Goal: Communication & Community: Share content

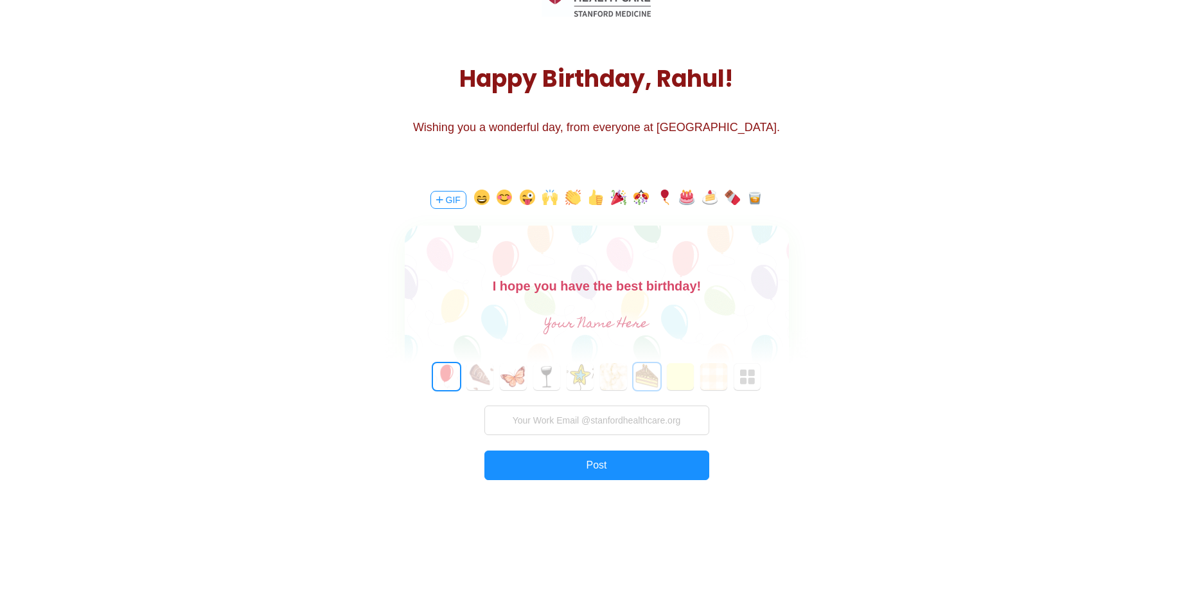
click at [638, 367] on button "6" at bounding box center [646, 376] width 27 height 27
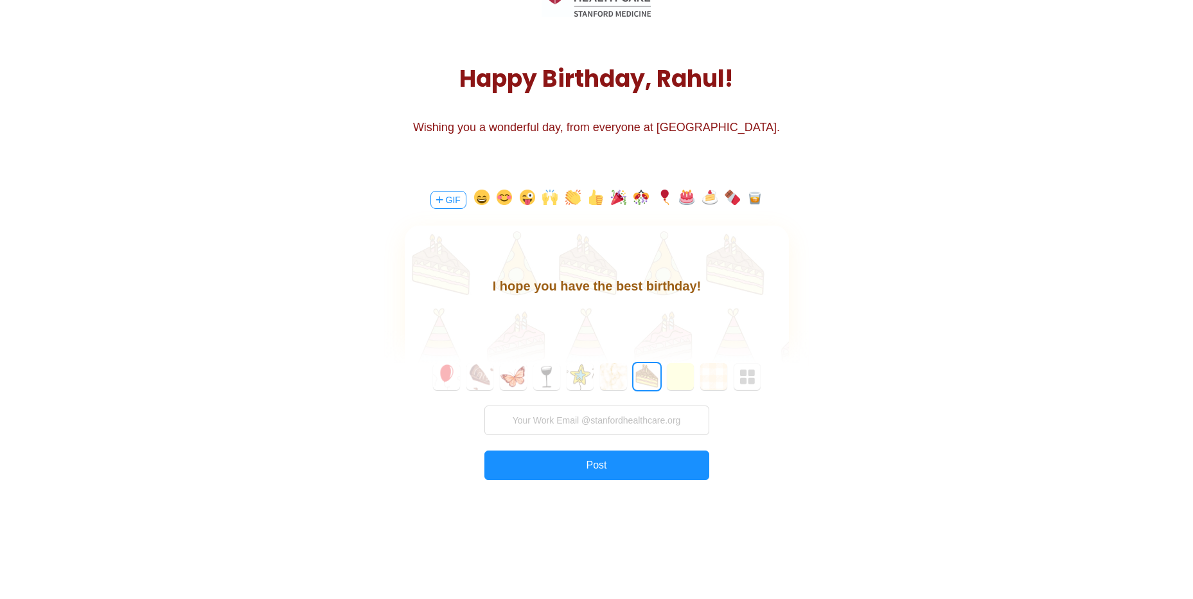
click at [610, 317] on input "text" at bounding box center [596, 325] width 288 height 26
type input "Amy"
click at [577, 422] on input "text" at bounding box center [596, 420] width 225 height 30
type input "[EMAIL_ADDRESS][DOMAIN_NAME]"
click at [708, 286] on body "I hope you have the best birthday!" at bounding box center [596, 286] width 384 height 21
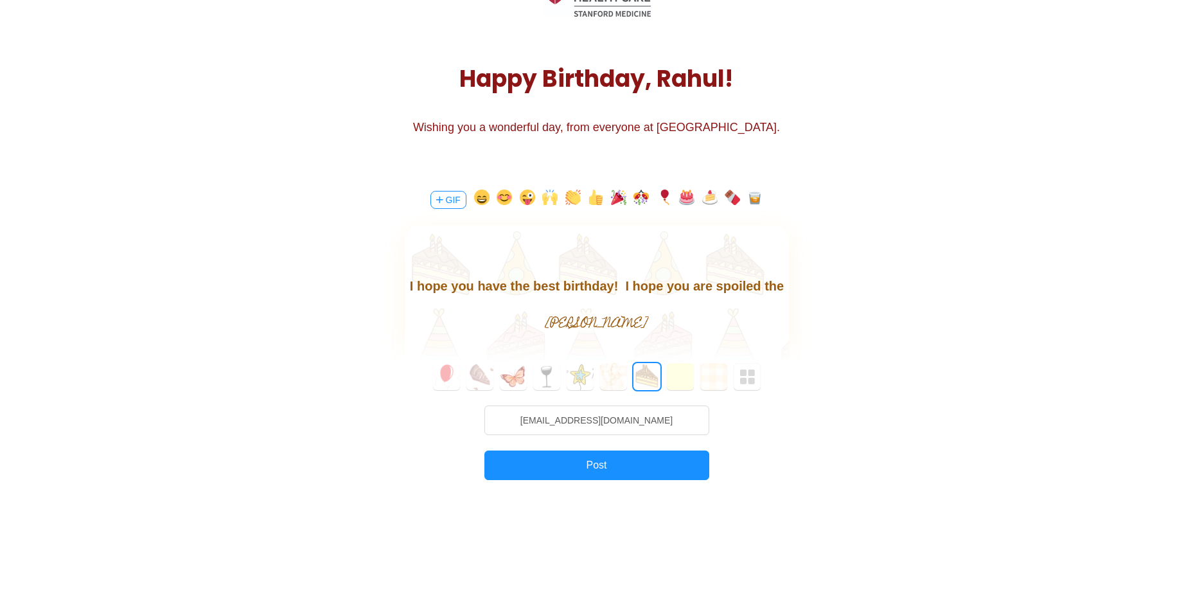
scroll to position [19, 0]
click at [694, 307] on div "I hope you have the best birthday!&nbsp; I hope you are spoiled the whole weeke…" at bounding box center [597, 300] width 384 height 150
click at [487, 366] on button "1" at bounding box center [479, 376] width 27 height 27
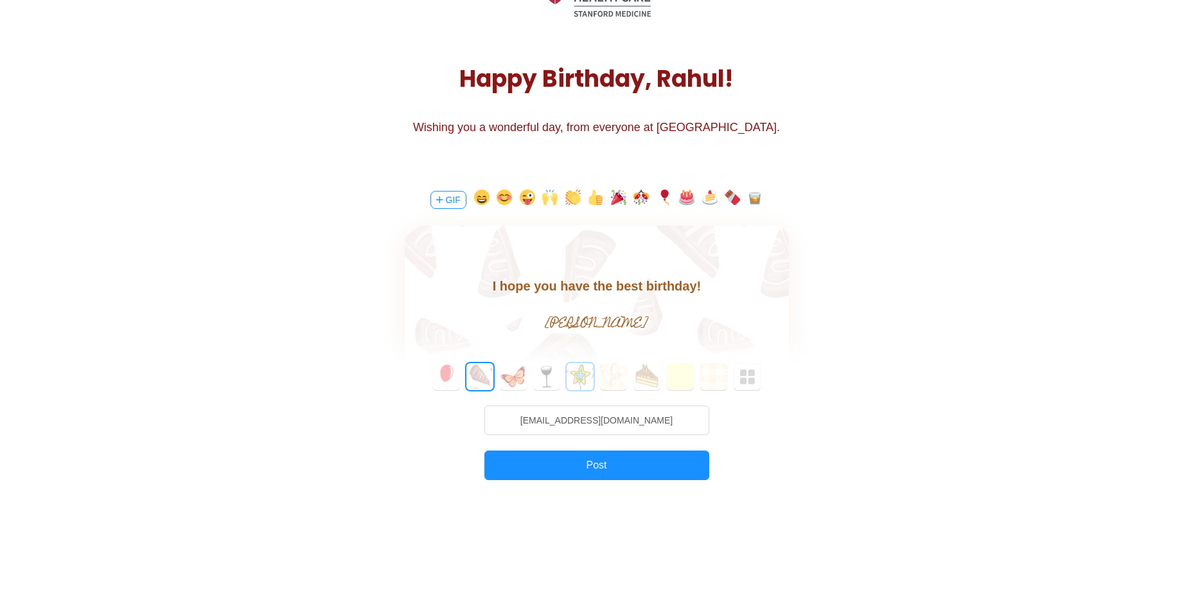
click at [585, 374] on button "4" at bounding box center [580, 376] width 27 height 27
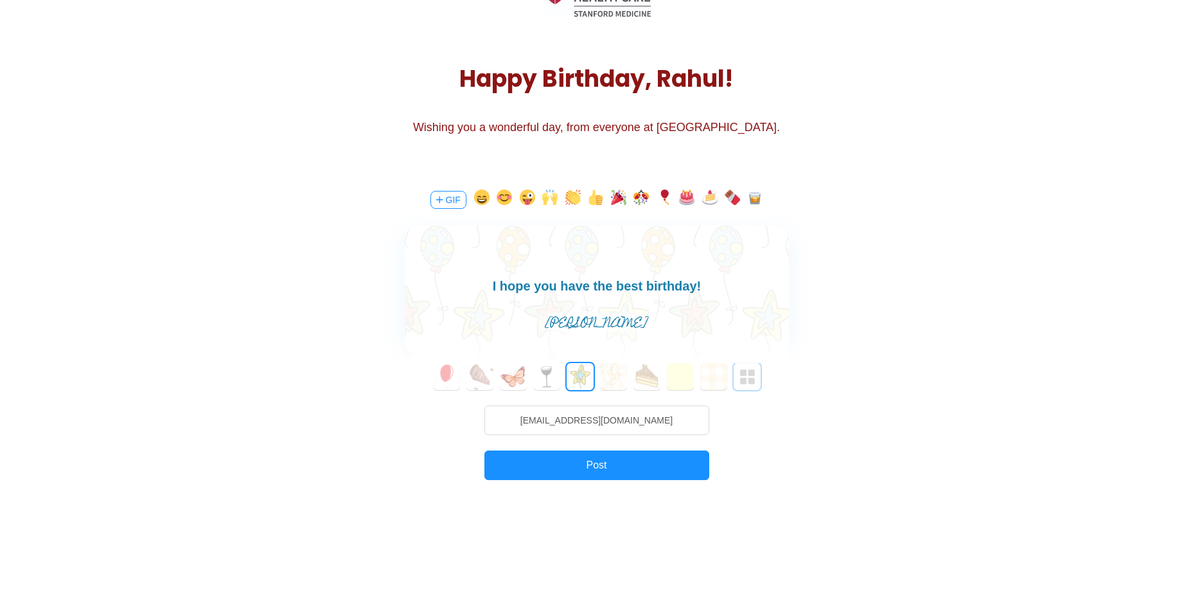
click at [753, 376] on img "button" at bounding box center [747, 376] width 15 height 15
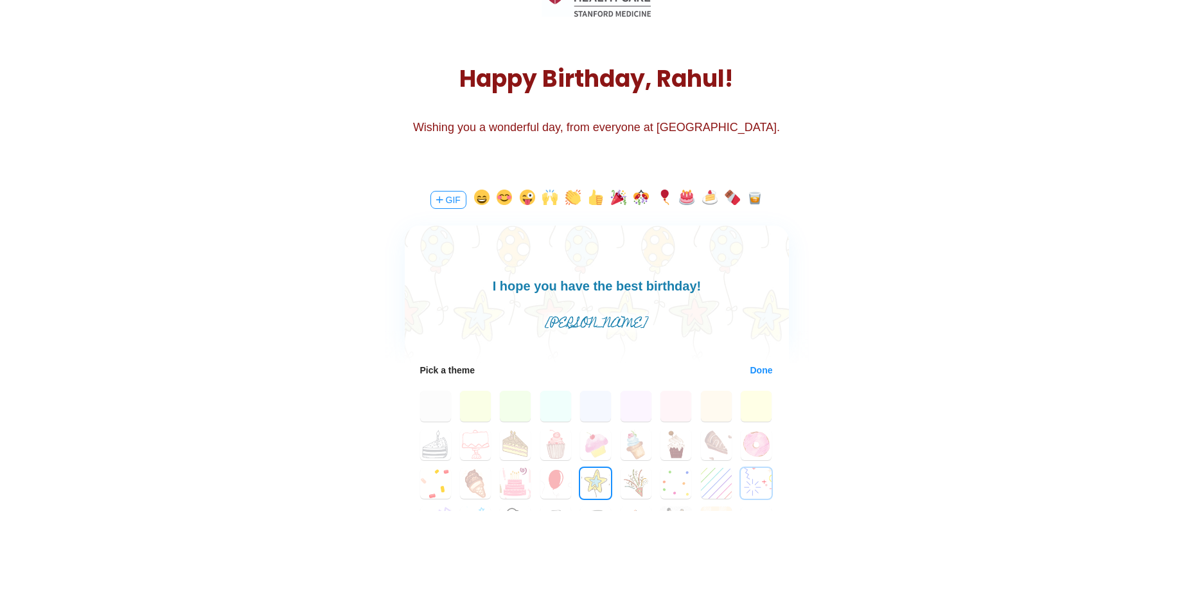
click at [748, 486] on button "26" at bounding box center [756, 483] width 31 height 31
click at [476, 477] on button "19" at bounding box center [475, 483] width 31 height 31
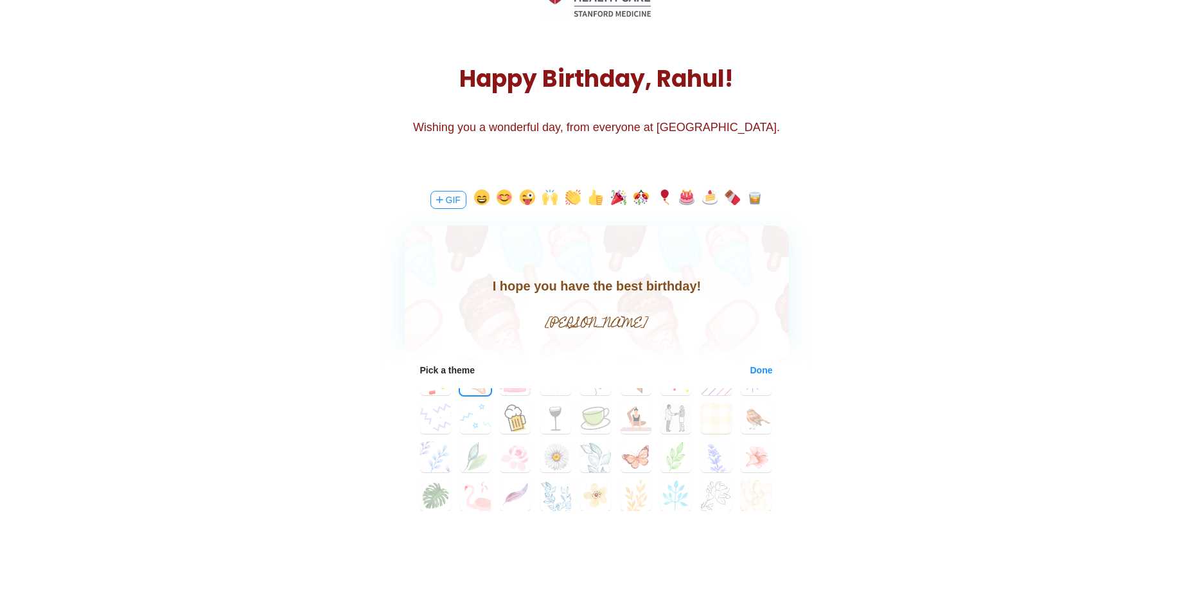
scroll to position [119, 0]
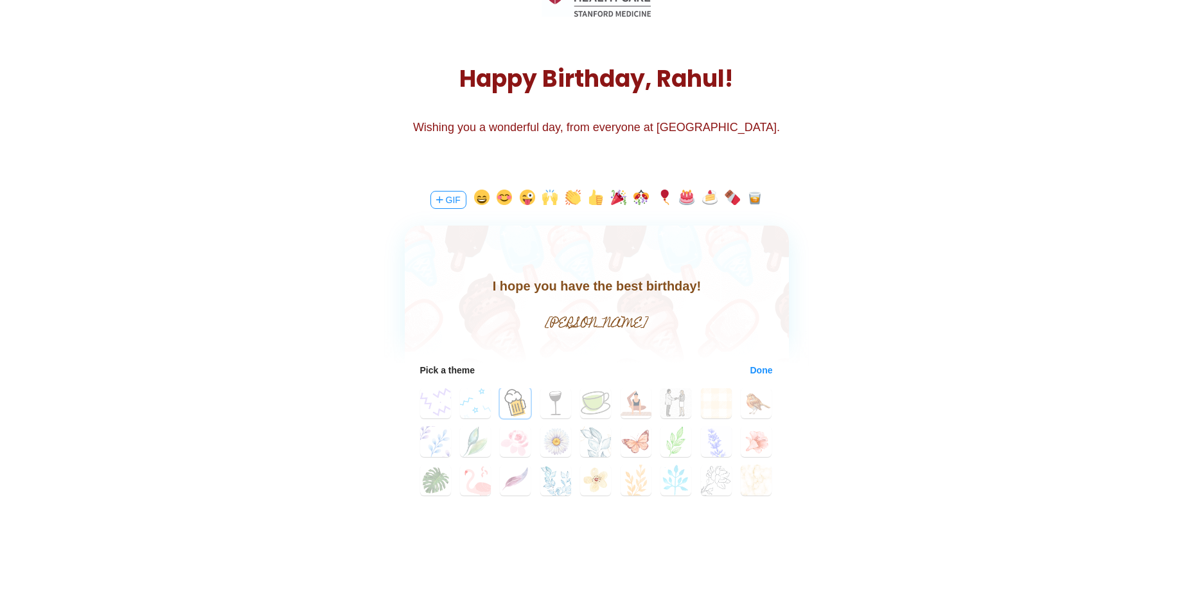
click at [513, 406] on button "29" at bounding box center [515, 402] width 31 height 31
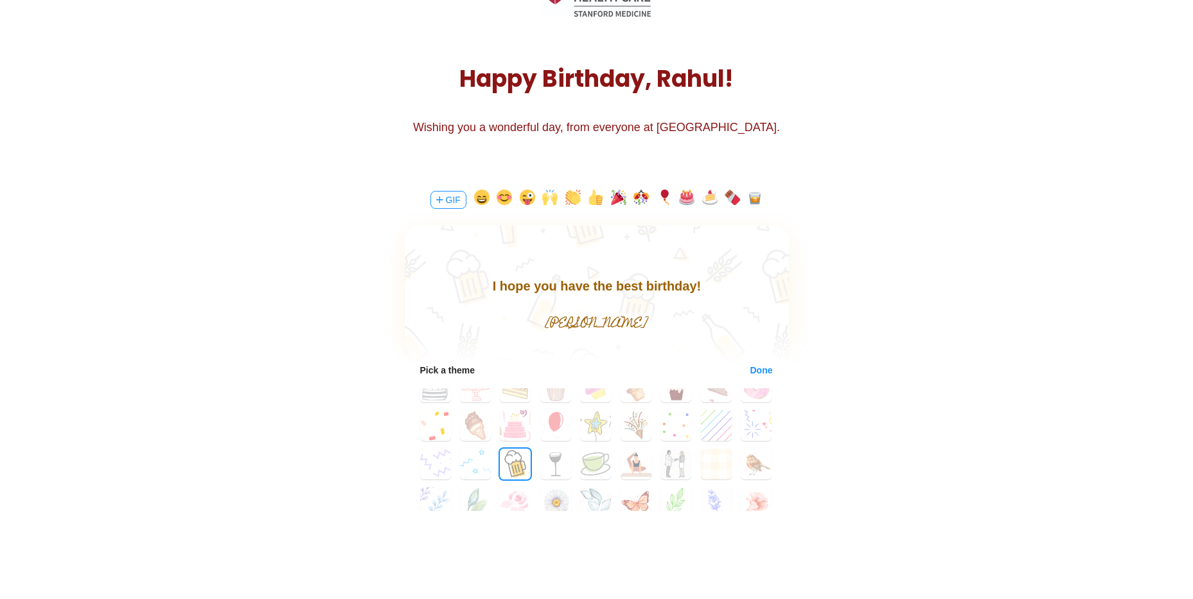
scroll to position [0, 0]
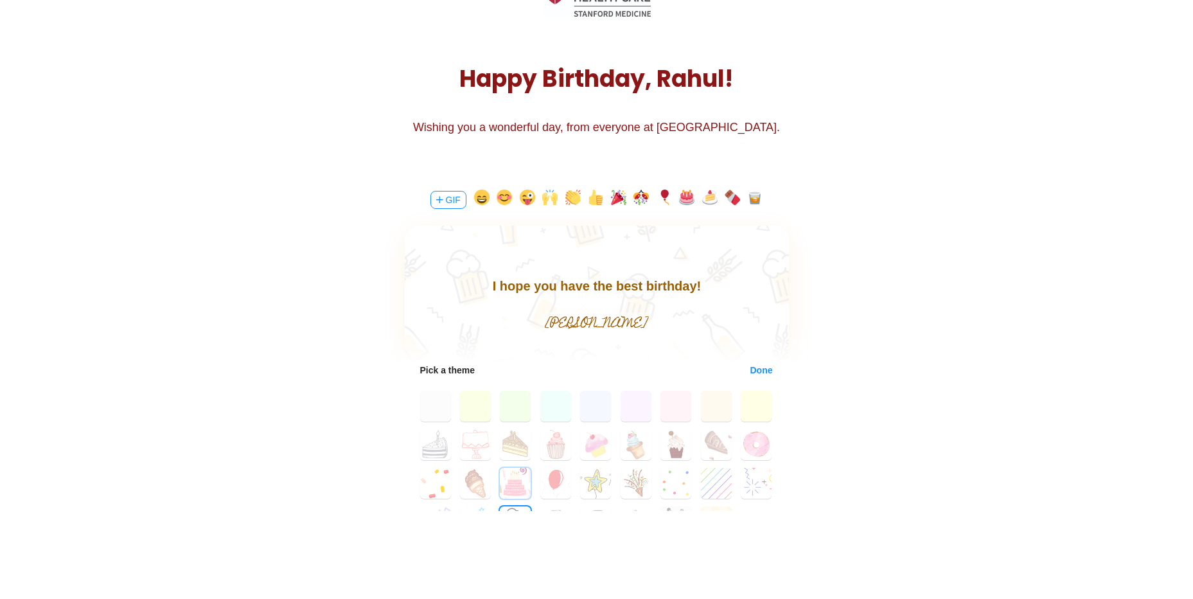
click at [510, 482] on button "20" at bounding box center [515, 483] width 31 height 31
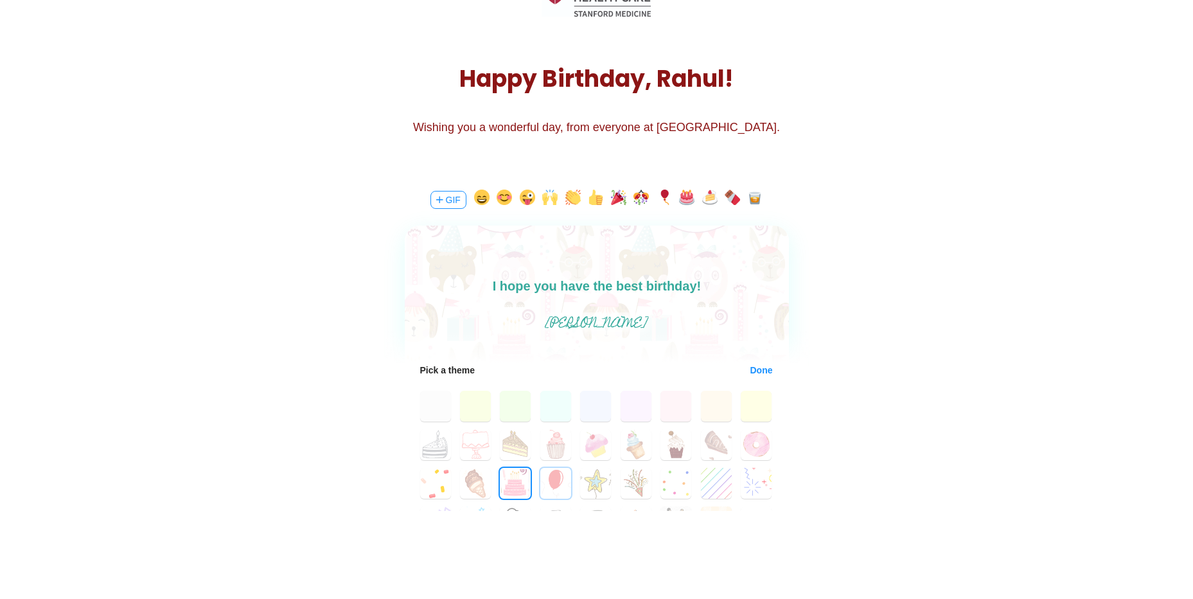
click at [549, 477] on button "21" at bounding box center [555, 483] width 31 height 31
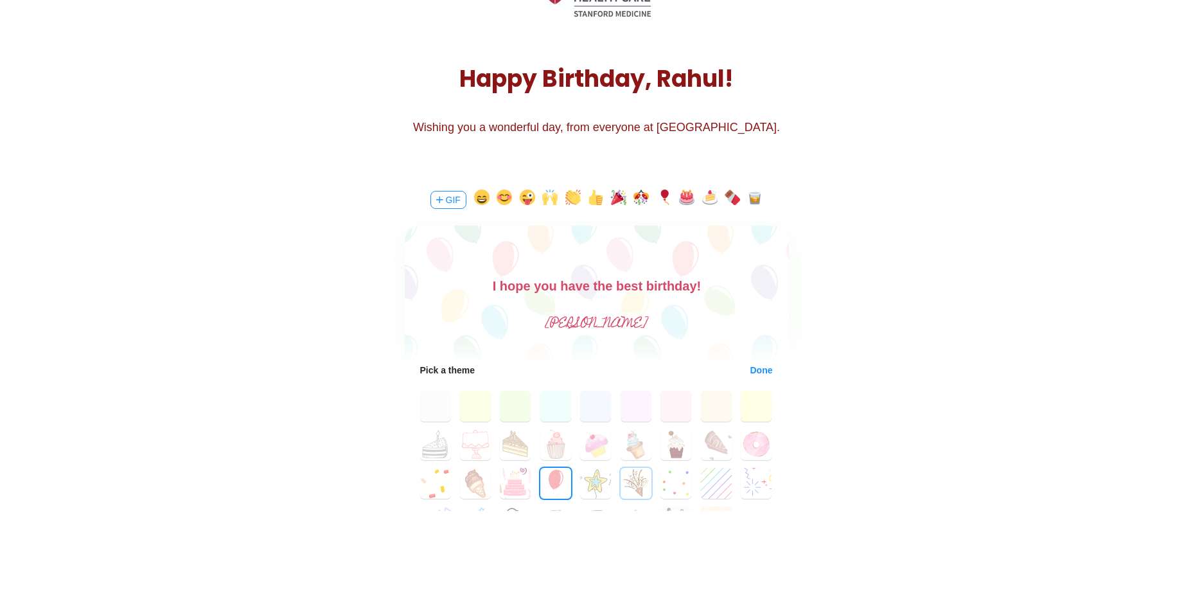
click at [633, 489] on button "23" at bounding box center [636, 483] width 31 height 31
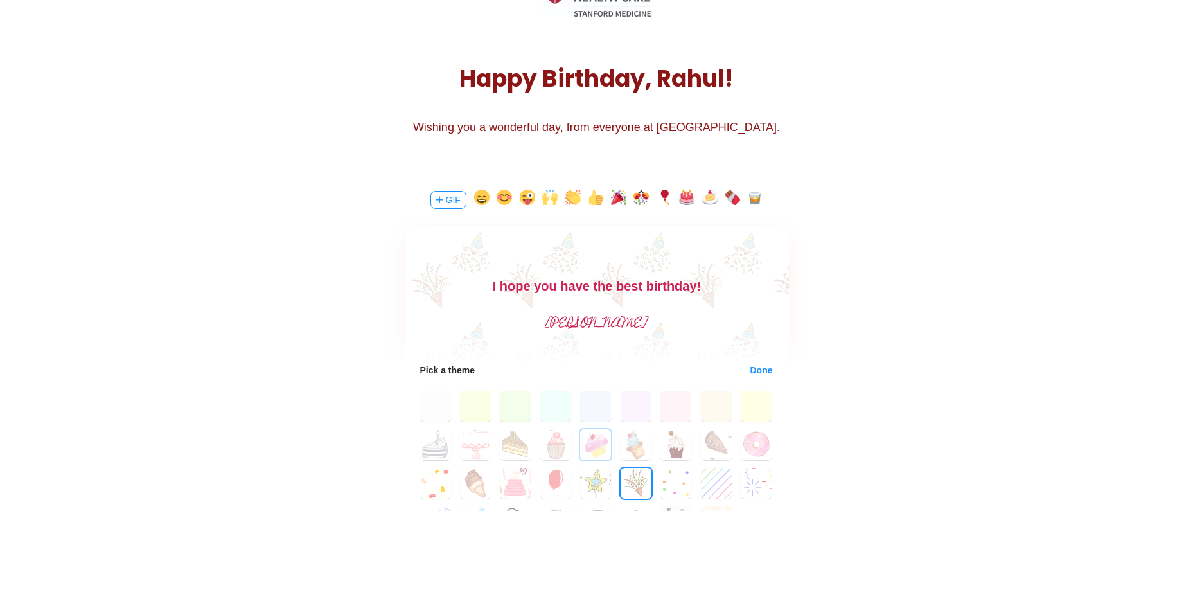
click at [596, 445] on button "13" at bounding box center [595, 444] width 31 height 31
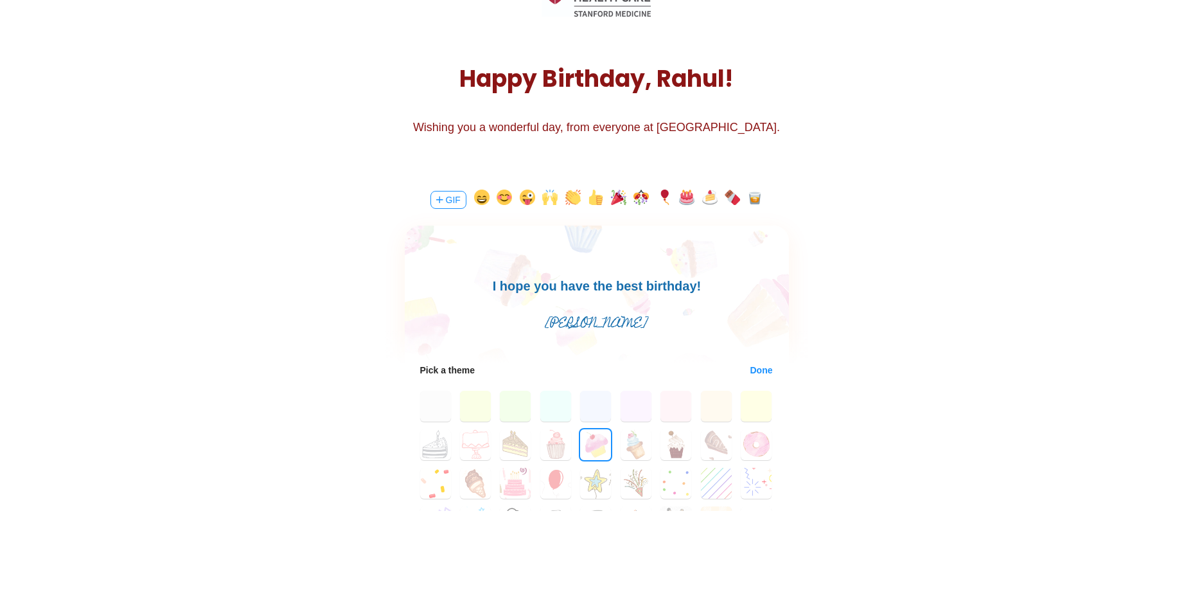
click at [714, 284] on body "I hope you have the best birthday!" at bounding box center [596, 286] width 384 height 21
click at [683, 191] on button "button" at bounding box center [686, 199] width 15 height 21
click at [479, 282] on body "I hope you have the best birthday!" at bounding box center [596, 286] width 384 height 21
click at [687, 194] on button "button" at bounding box center [686, 199] width 15 height 21
click at [757, 368] on button "Done" at bounding box center [762, 370] width 24 height 10
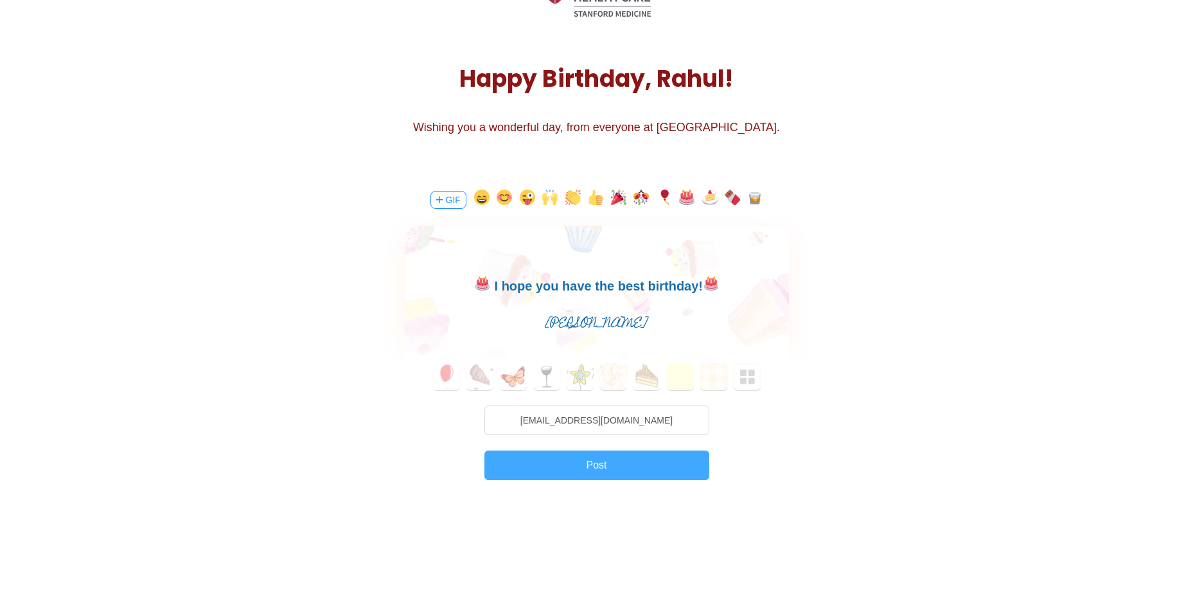
click at [606, 467] on button "Post" at bounding box center [596, 465] width 225 height 30
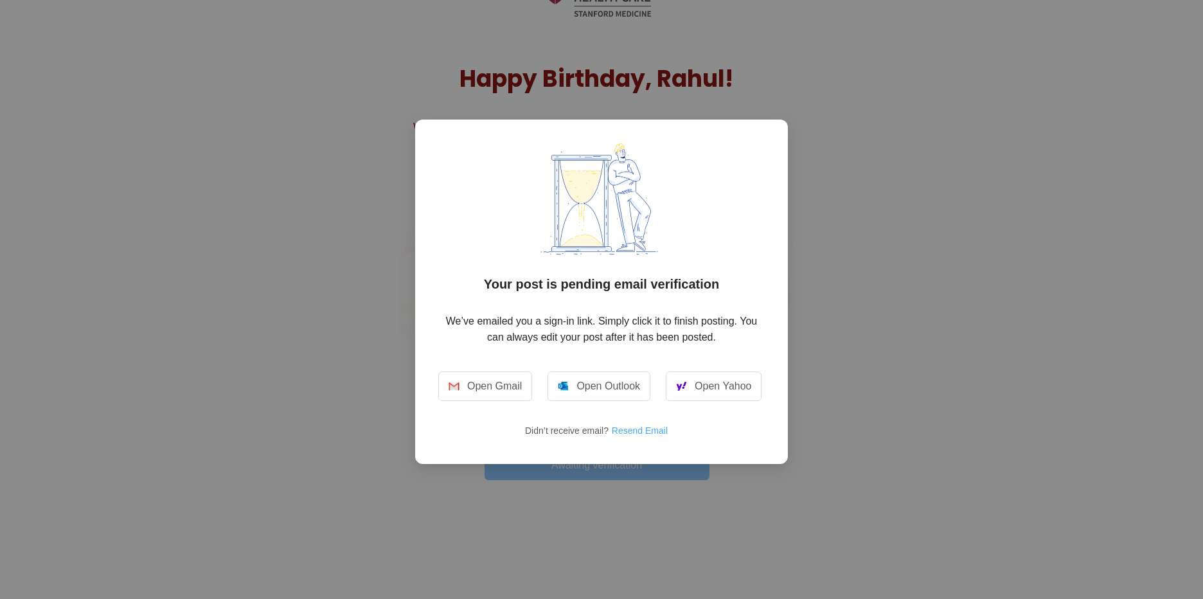
click at [640, 428] on button "Resend Email" at bounding box center [644, 430] width 67 height 21
click at [957, 147] on div "Your post is pending email verification We’ve emailed you a sign-in link. Simpl…" at bounding box center [601, 299] width 1203 height 599
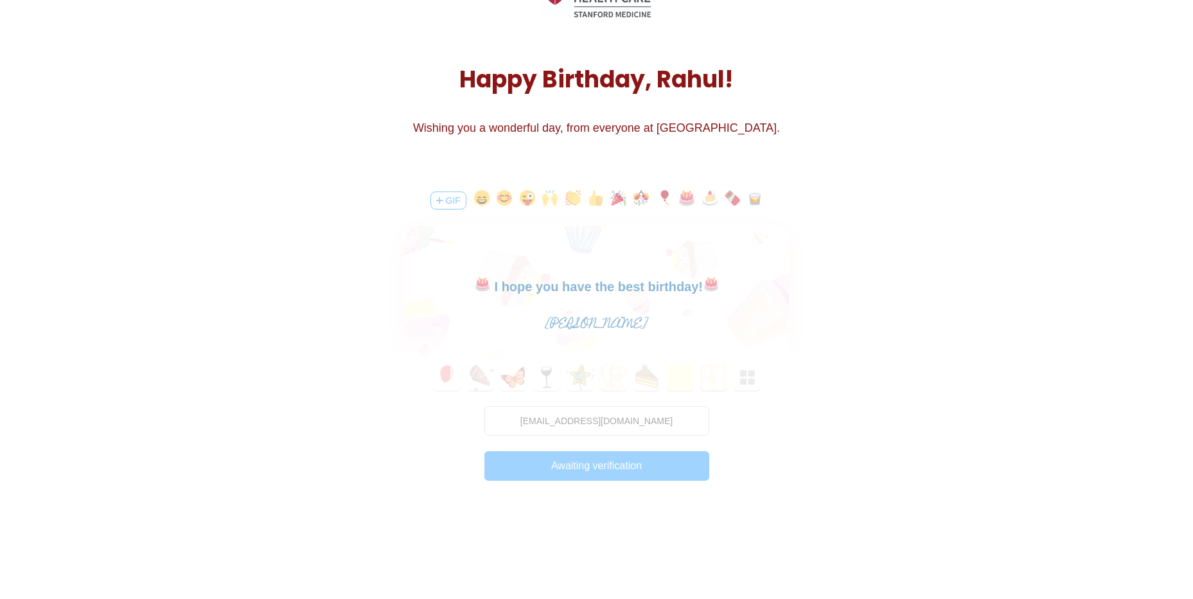
scroll to position [128, 0]
click at [637, 464] on div "GIF 🎂&nbsp;I hope you have the best birthday!&nbsp;🎂 Amy 0 1 2 3 4 5 6 7 8 9 10…" at bounding box center [596, 338] width 385 height 330
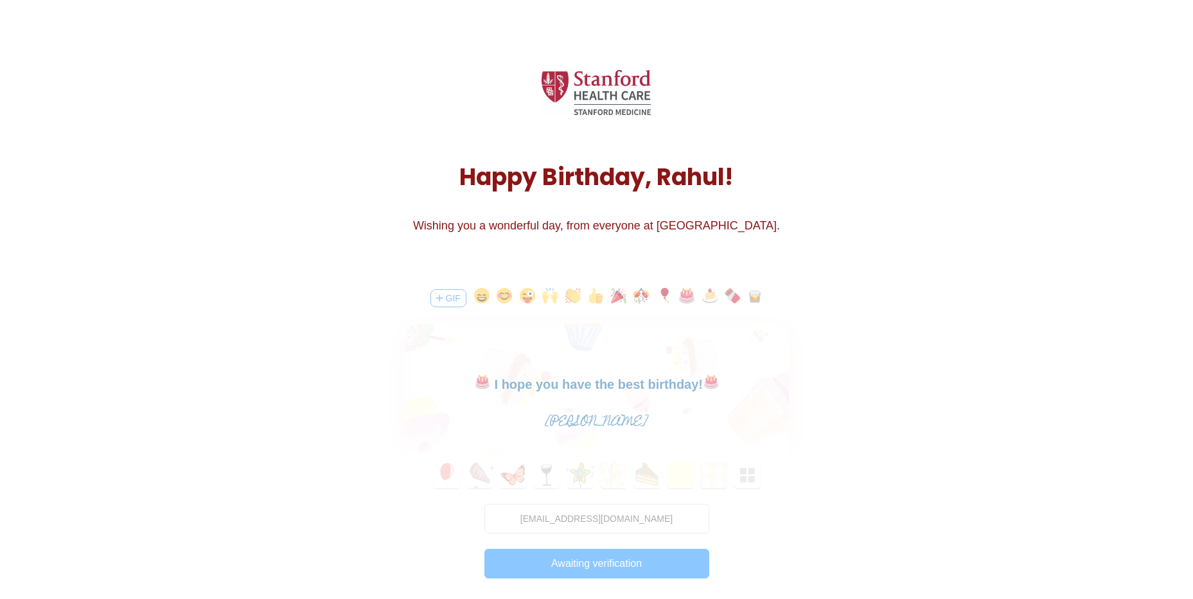
scroll to position [310, 0]
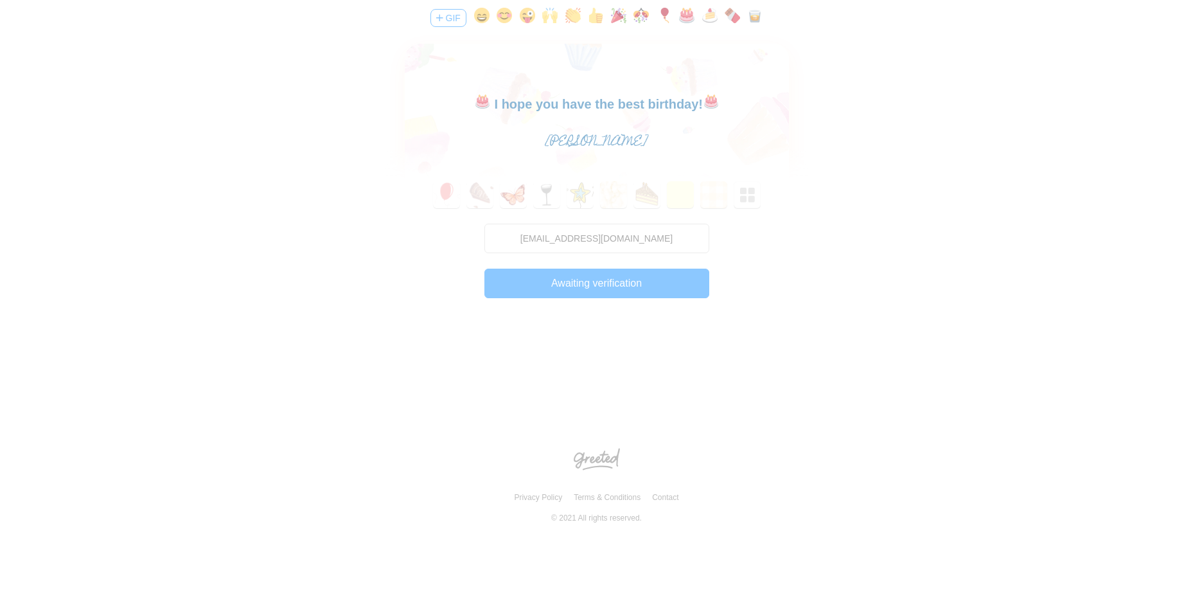
click at [579, 282] on div "GIF 🎂&nbsp;I hope you have the best birthday!&nbsp;🎂 Amy 0 1 2 3 4 5 6 7 8 9 10…" at bounding box center [596, 157] width 385 height 330
click at [583, 282] on div "GIF 🎂&nbsp;I hope you have the best birthday!&nbsp;🎂 Amy 0 1 2 3 4 5 6 7 8 9 10…" at bounding box center [596, 157] width 385 height 330
click at [581, 282] on div "GIF 🎂&nbsp;I hope you have the best birthday!&nbsp;🎂 Amy 0 1 2 3 4 5 6 7 8 9 10…" at bounding box center [596, 157] width 385 height 330
click at [579, 283] on div "GIF 🎂&nbsp;I hope you have the best birthday!&nbsp;🎂 Amy 0 1 2 3 4 5 6 7 8 9 10…" at bounding box center [596, 157] width 385 height 330
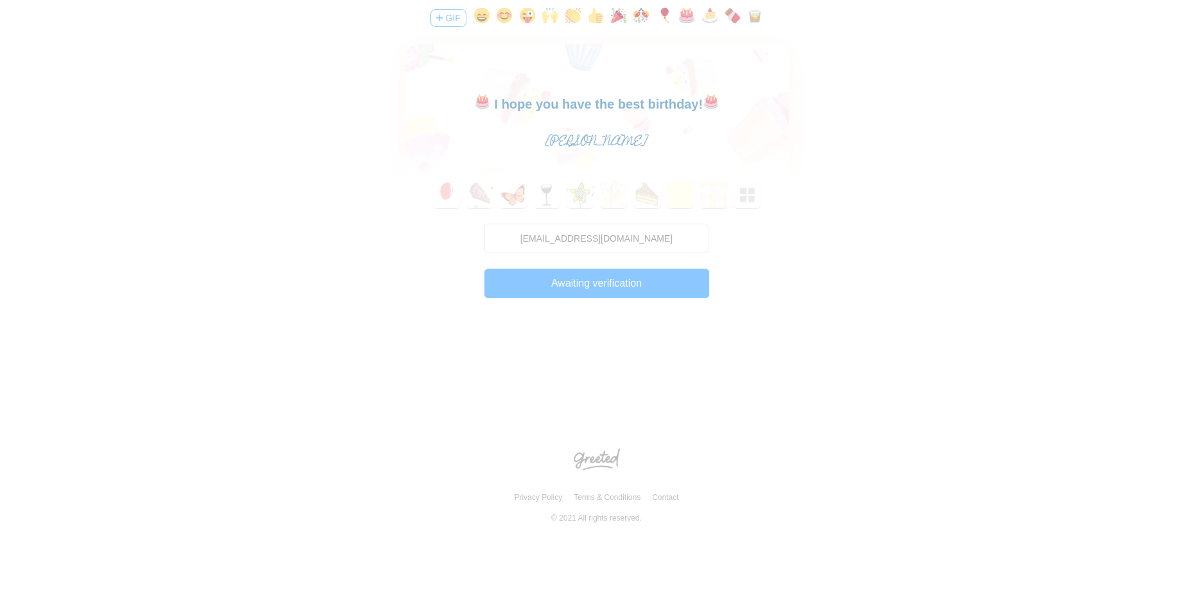
click at [586, 281] on div "GIF 🎂&nbsp;I hope you have the best birthday!&nbsp;🎂 Amy 0 1 2 3 4 5 6 7 8 9 10…" at bounding box center [596, 157] width 385 height 330
click at [586, 283] on div "GIF 🎂&nbsp;I hope you have the best birthday!&nbsp;🎂 Amy 0 1 2 3 4 5 6 7 8 9 10…" at bounding box center [596, 157] width 385 height 330
click at [586, 281] on div "GIF 🎂&nbsp;I hope you have the best birthday!&nbsp;🎂 Amy 0 1 2 3 4 5 6 7 8 9 10…" at bounding box center [596, 157] width 385 height 330
drag, startPoint x: 579, startPoint y: 288, endPoint x: 577, endPoint y: 281, distance: 7.2
click at [579, 285] on div "GIF 🎂&nbsp;I hope you have the best birthday!&nbsp;🎂 Amy 0 1 2 3 4 5 6 7 8 9 10…" at bounding box center [596, 157] width 385 height 330
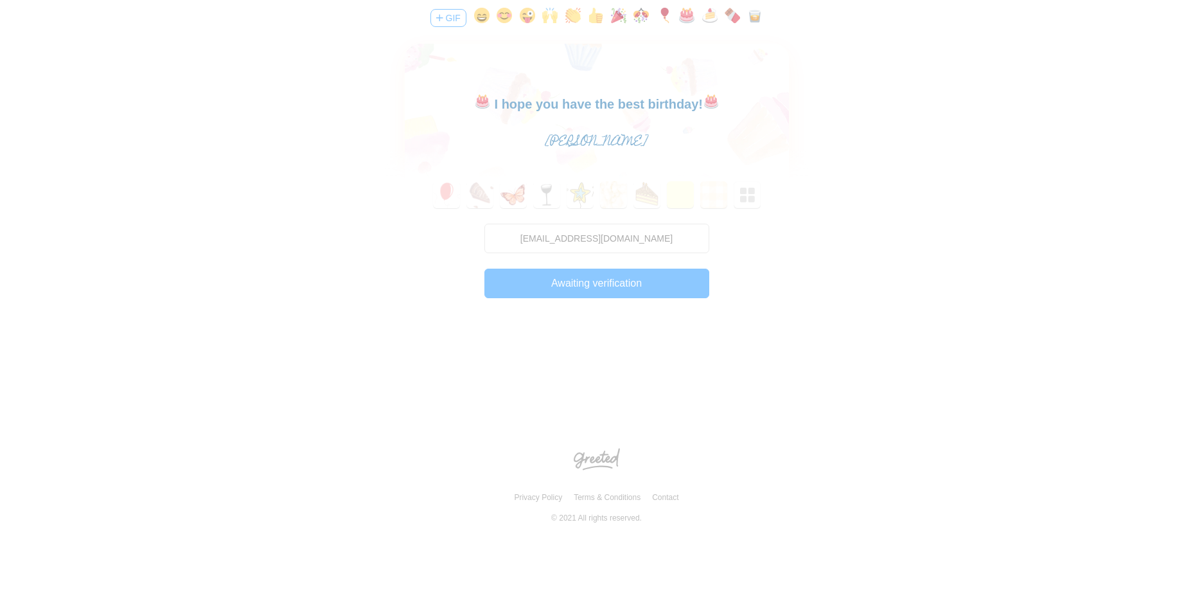
click at [578, 279] on div "GIF 🎂&nbsp;I hope you have the best birthday!&nbsp;🎂 Amy 0 1 2 3 4 5 6 7 8 9 10…" at bounding box center [596, 157] width 385 height 330
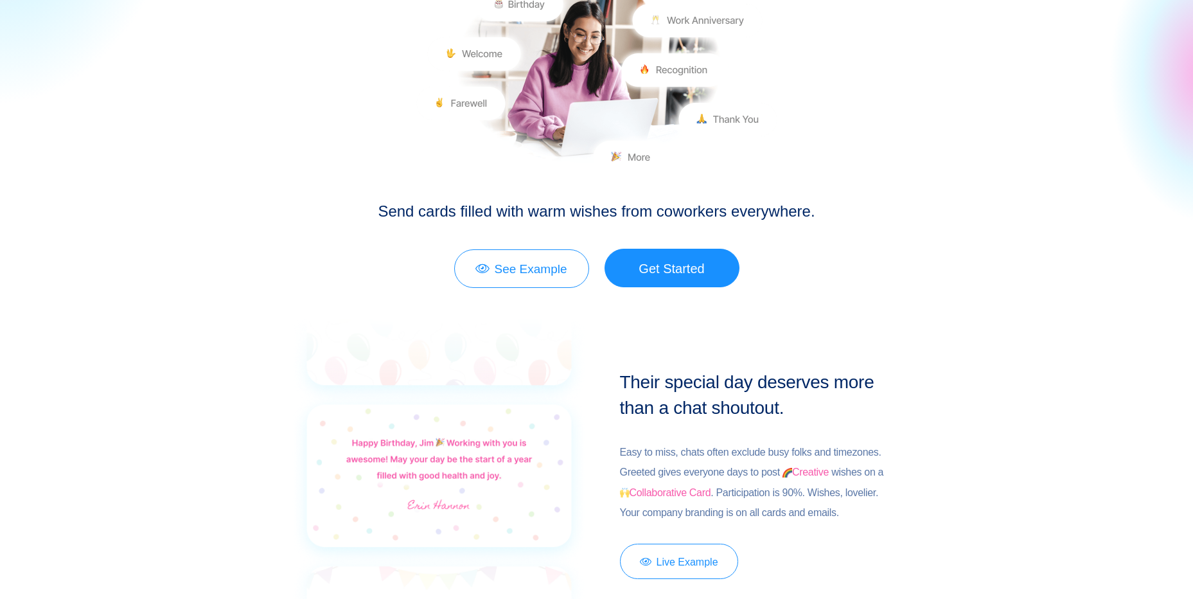
scroll to position [193, 0]
click at [709, 281] on link "Get Started" at bounding box center [671, 267] width 135 height 39
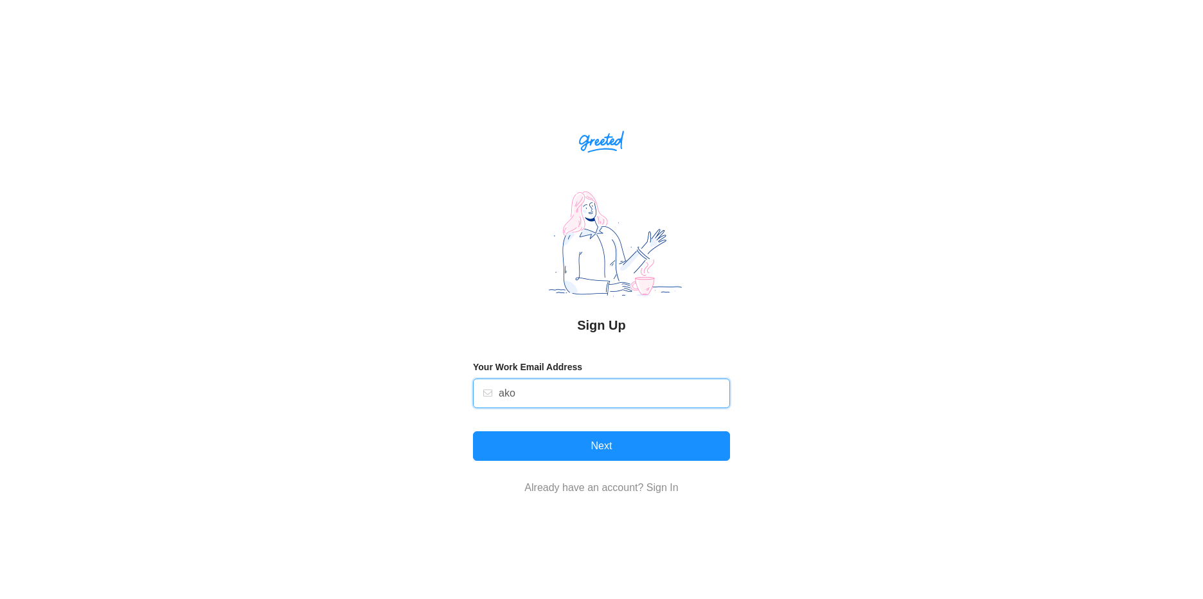
type input "akoval@stanfordhealthcare.org"
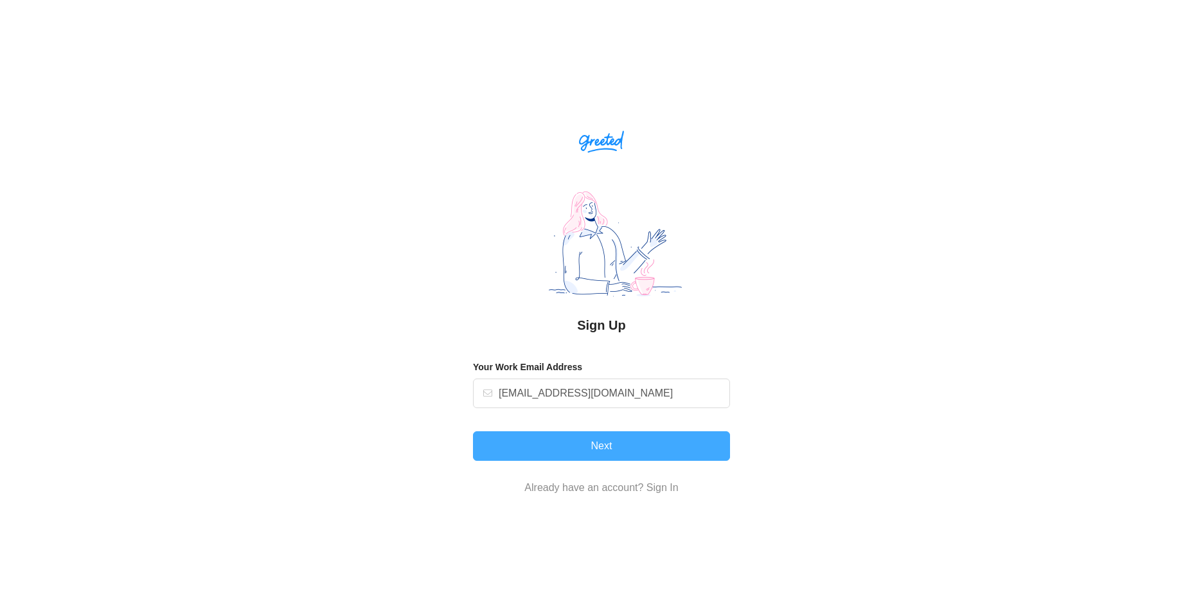
click at [592, 441] on button "Next" at bounding box center [601, 446] width 257 height 30
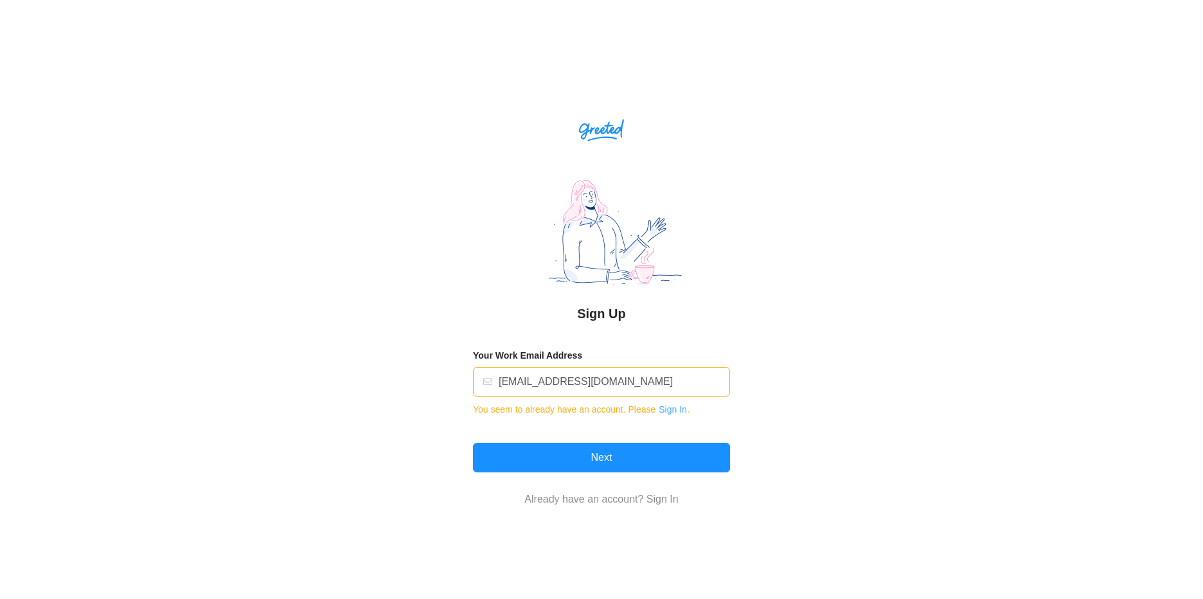
click at [664, 411] on button "Sign In" at bounding box center [673, 409] width 30 height 21
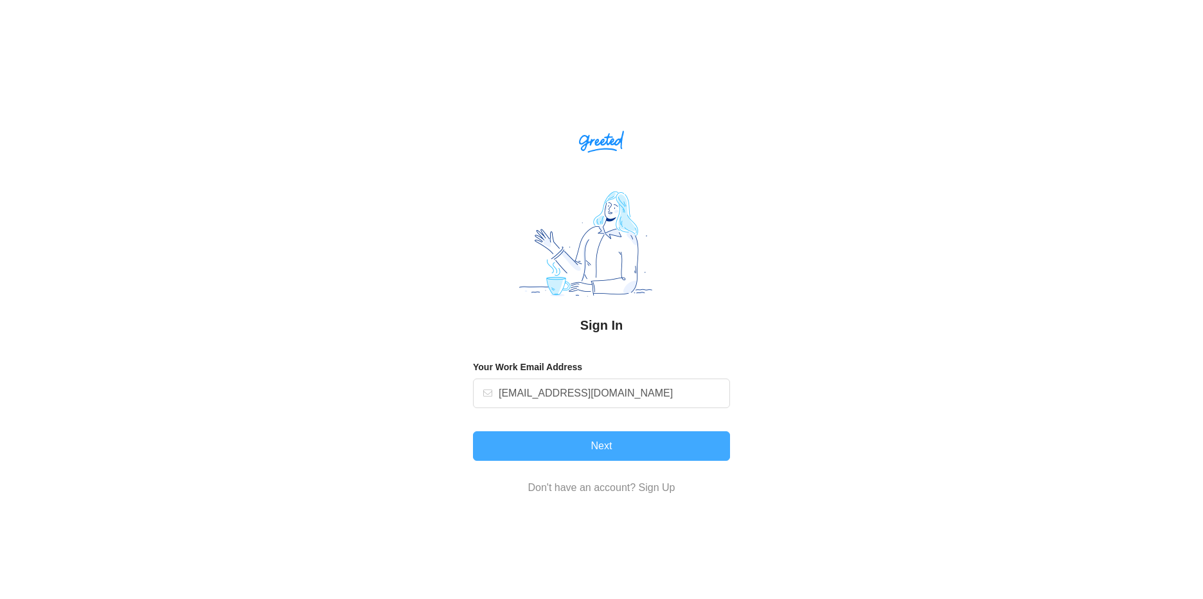
click at [581, 446] on button "Next" at bounding box center [601, 446] width 257 height 30
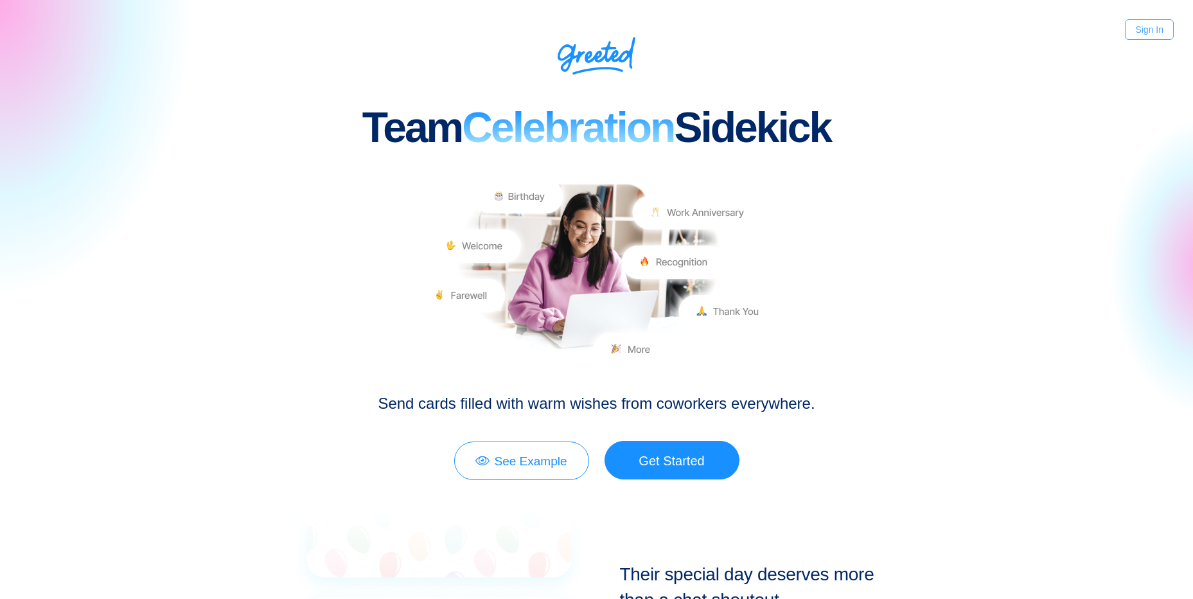
drag, startPoint x: 1145, startPoint y: 27, endPoint x: 1152, endPoint y: 27, distance: 7.7
click at [1147, 28] on link "Sign In" at bounding box center [1149, 29] width 49 height 21
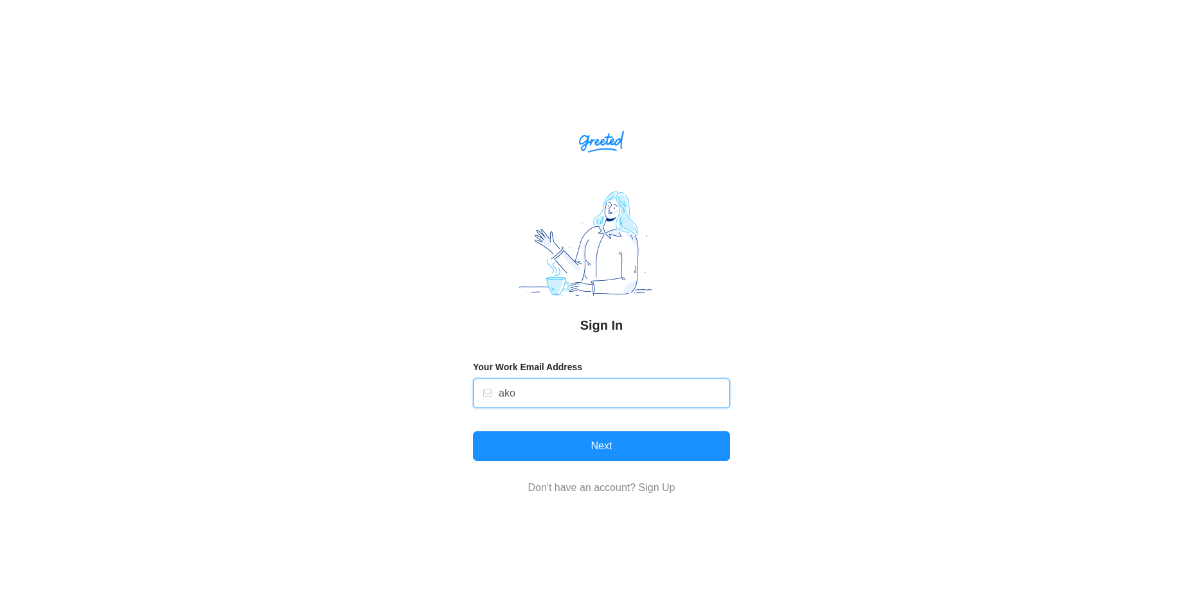
type input "[EMAIL_ADDRESS][DOMAIN_NAME]"
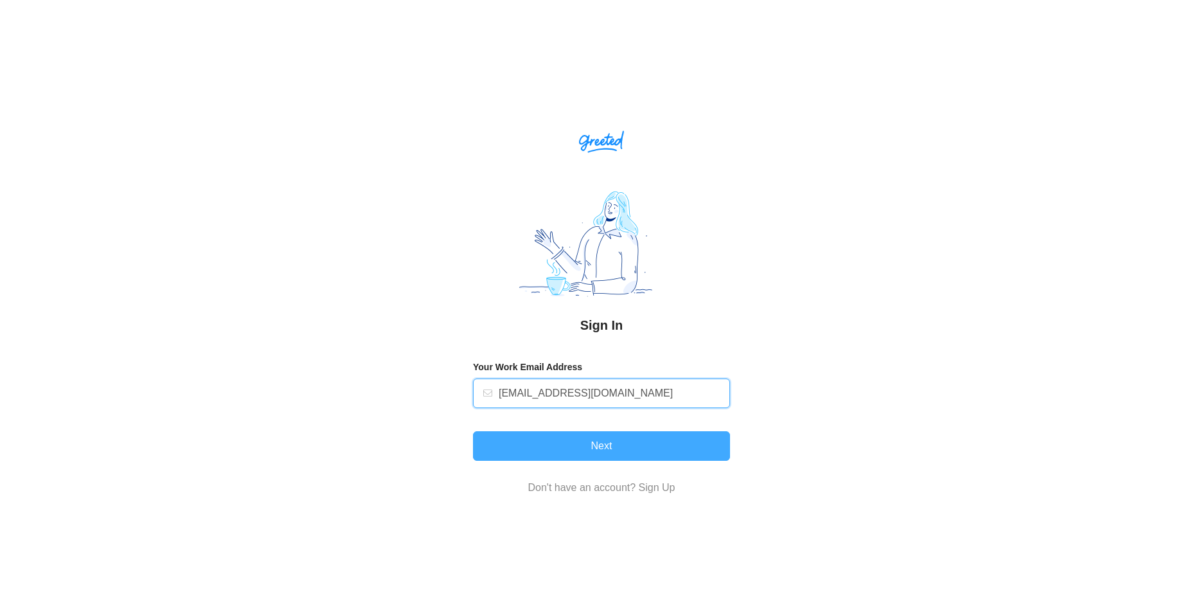
click at [659, 456] on button "Next" at bounding box center [601, 446] width 257 height 30
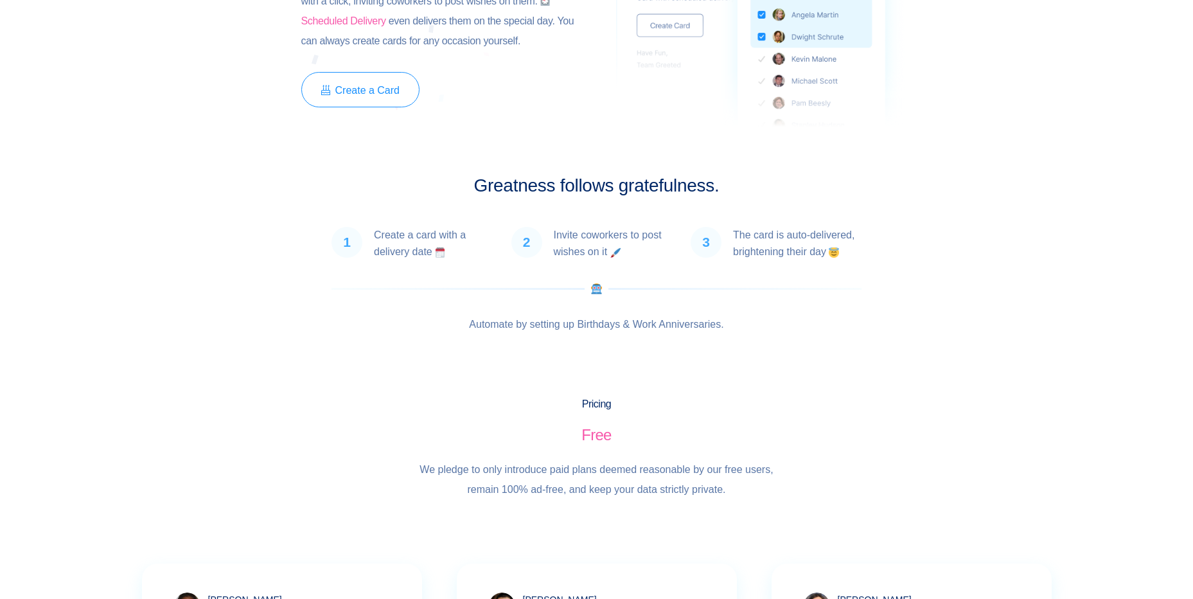
scroll to position [964, 0]
